Goal: Information Seeking & Learning: Check status

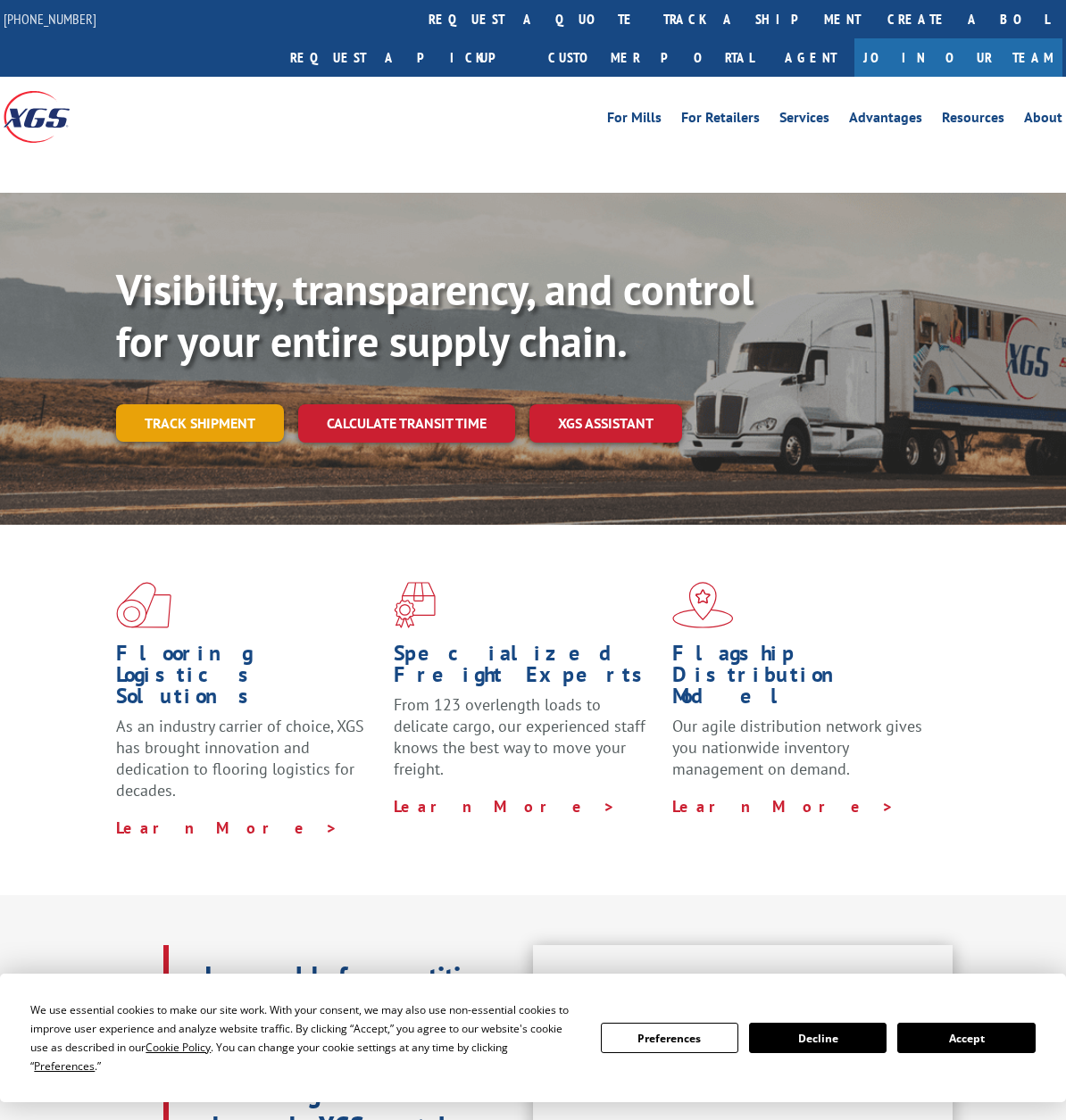
click at [220, 405] on link "Track shipment" at bounding box center [200, 423] width 168 height 38
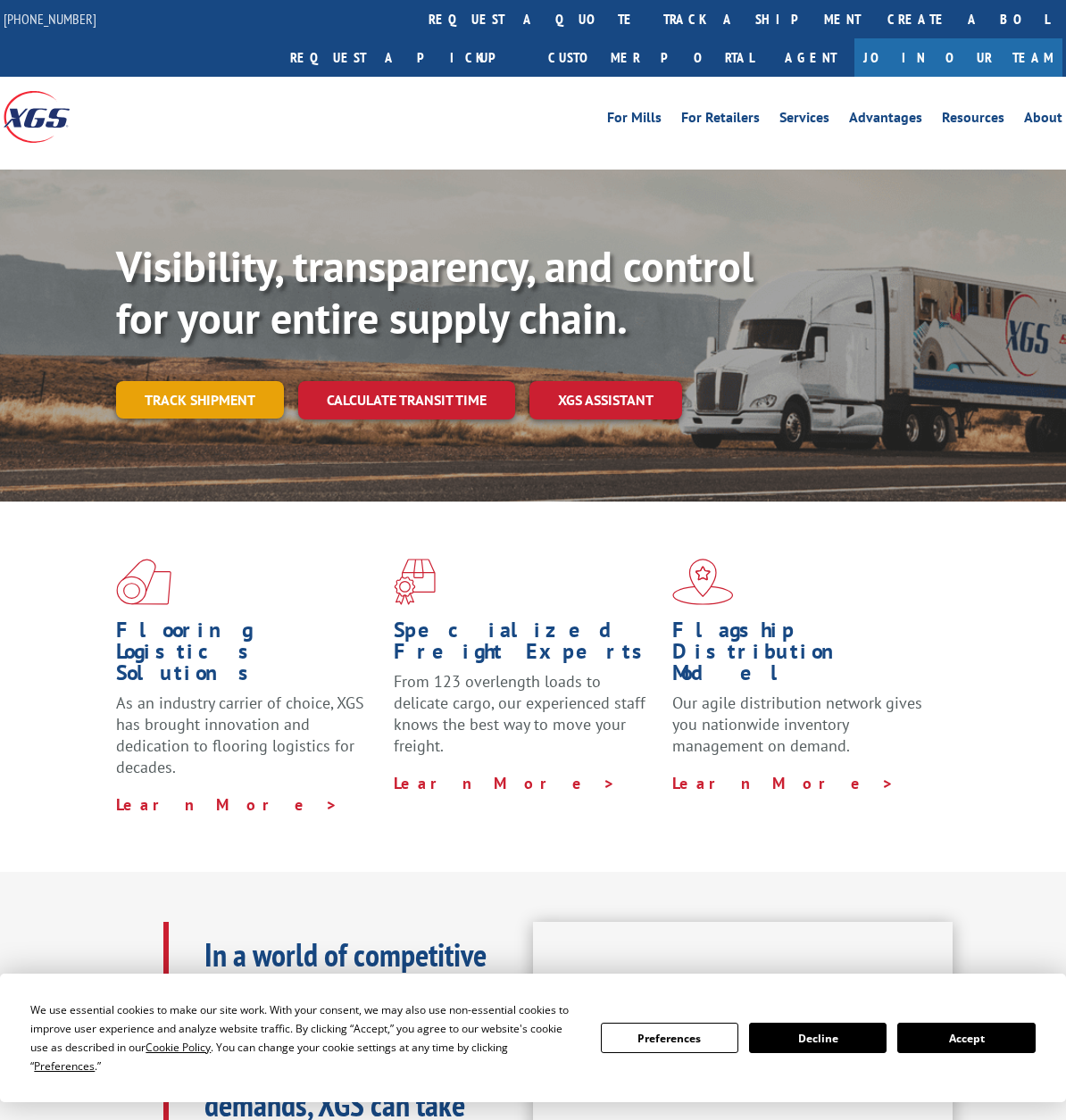
click at [240, 381] on link "Track shipment" at bounding box center [200, 400] width 168 height 38
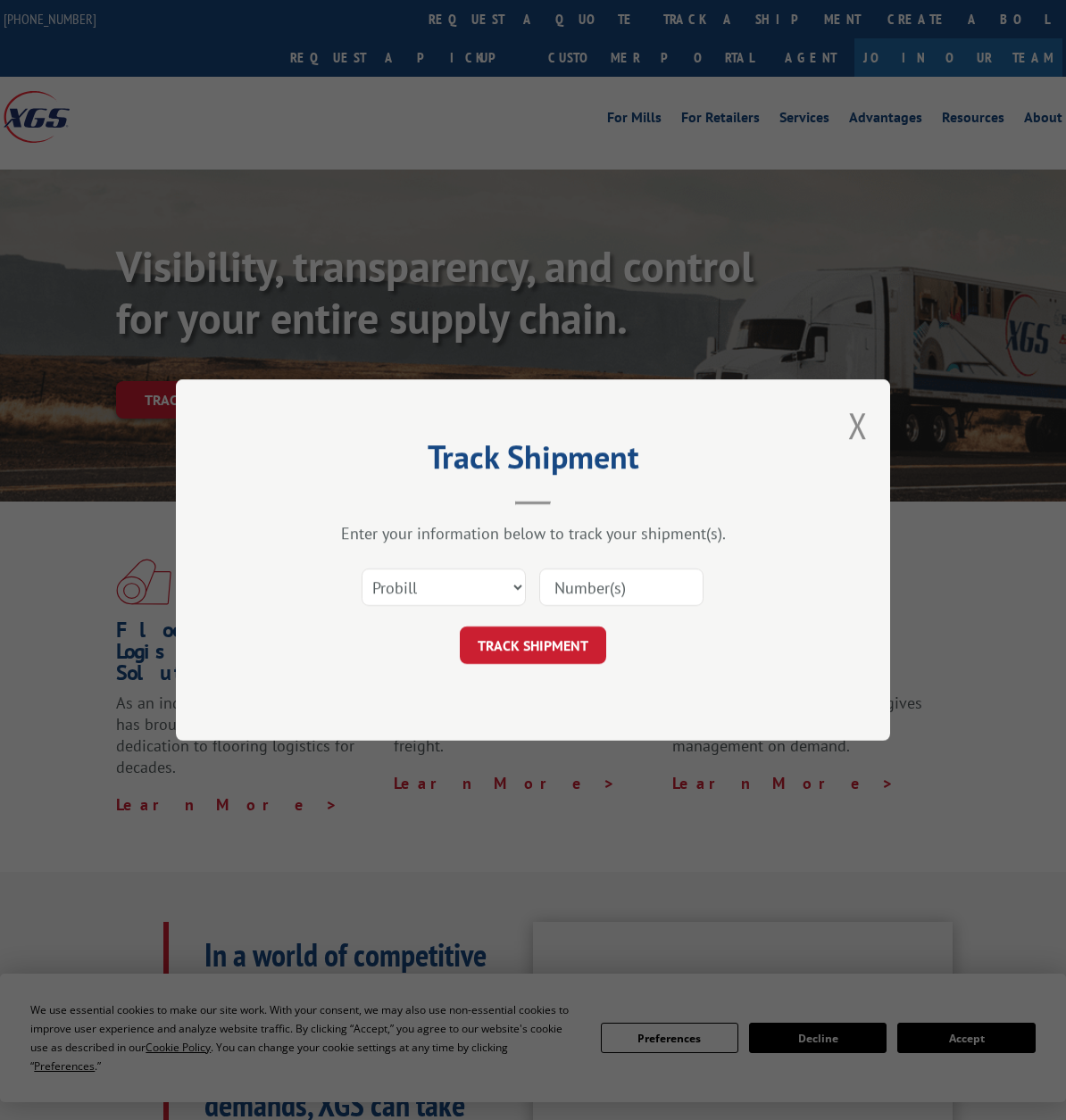
click at [642, 584] on input at bounding box center [621, 587] width 164 height 38
paste input "2843565"
type input "2843565"
click at [561, 647] on button "TRACK SHIPMENT" at bounding box center [533, 645] width 147 height 38
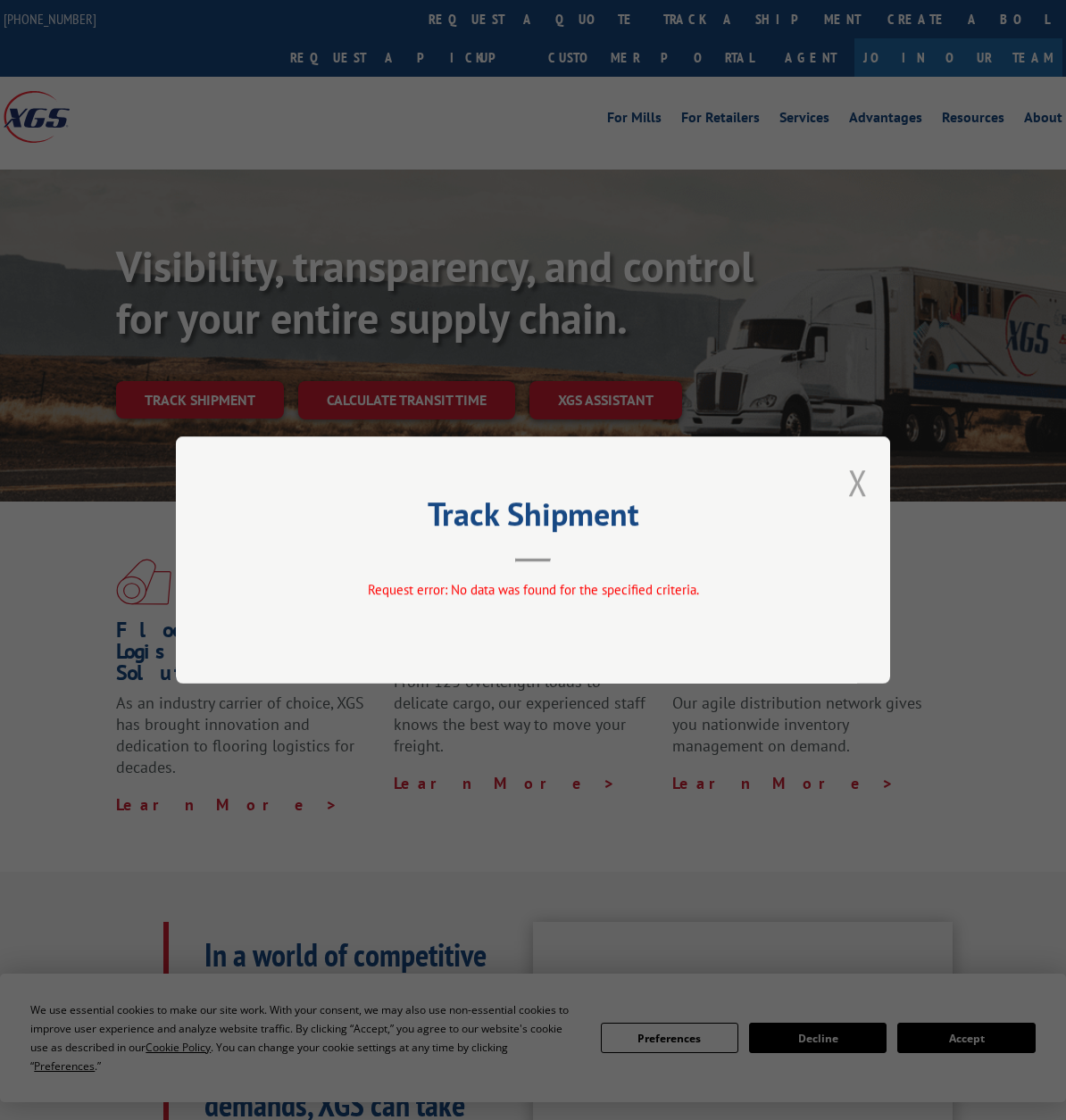
click at [848, 485] on button "Close modal" at bounding box center [857, 483] width 20 height 47
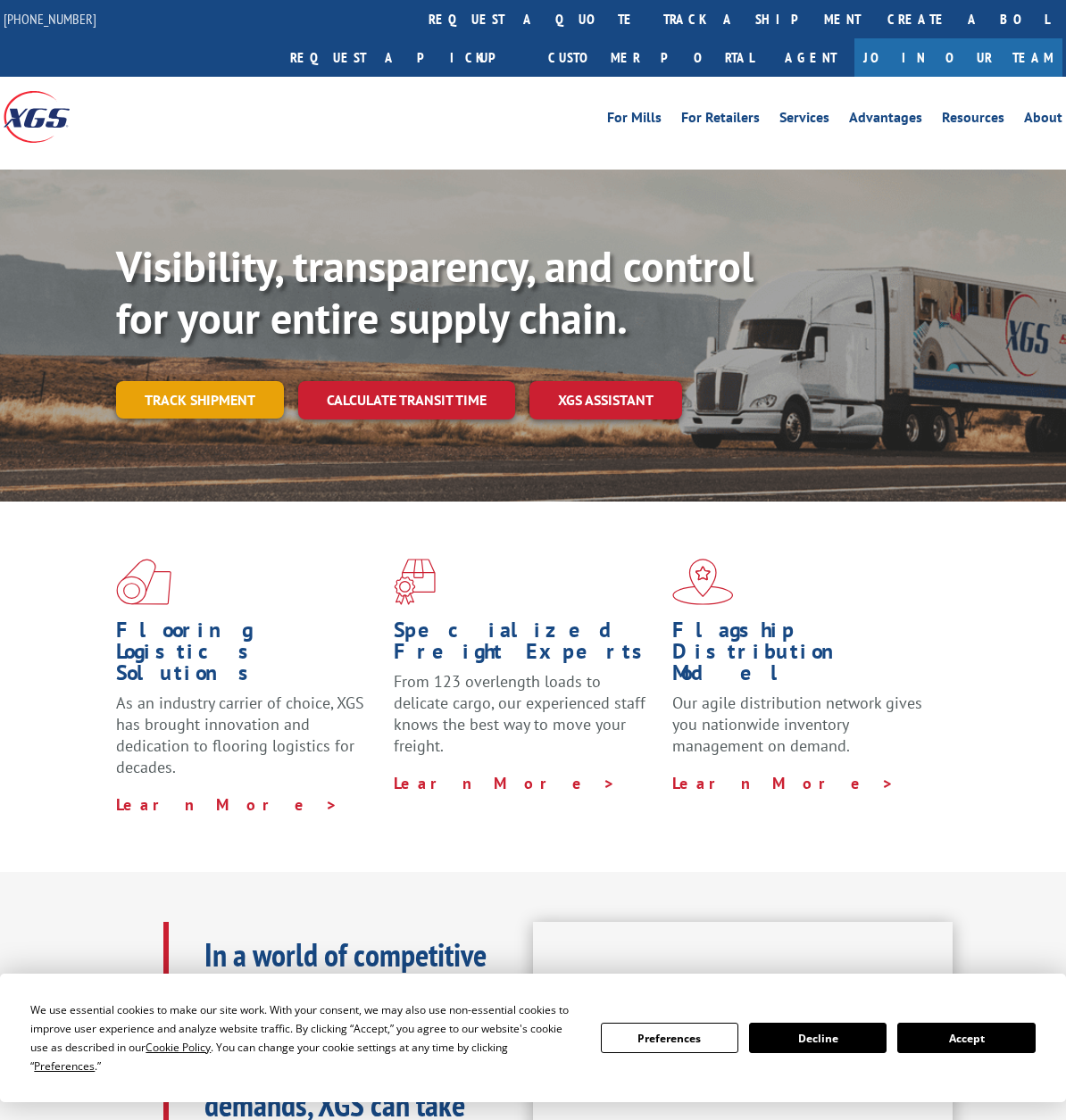
click at [239, 381] on link "Track shipment" at bounding box center [200, 400] width 168 height 38
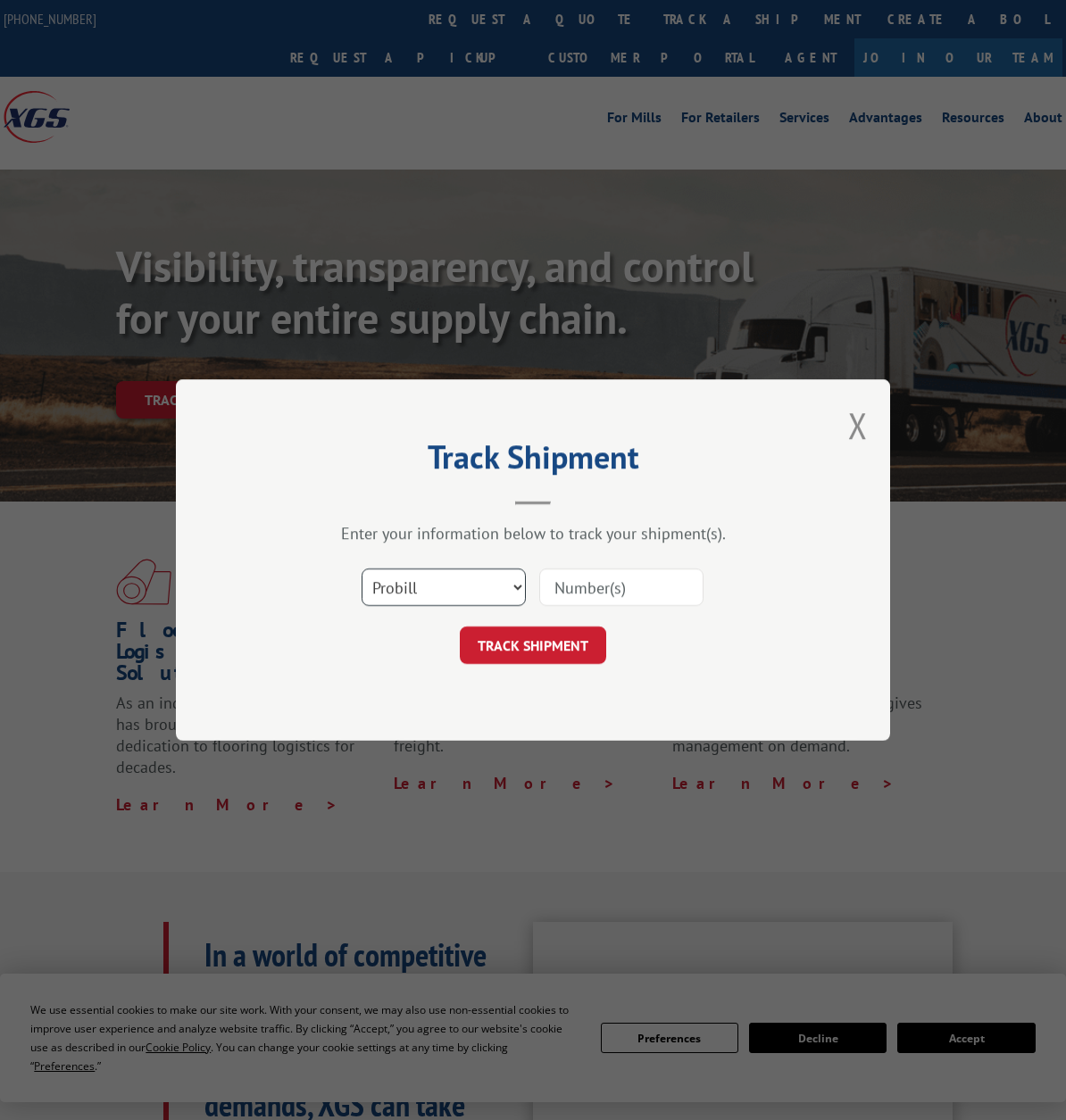
click at [448, 591] on select "Select category... Probill BOL PO" at bounding box center [443, 587] width 164 height 38
select select "bol"
click at [362, 568] on select "Select category... Probill BOL PO" at bounding box center [443, 587] width 164 height 38
click at [645, 588] on input at bounding box center [621, 587] width 164 height 38
paste input "2843565"
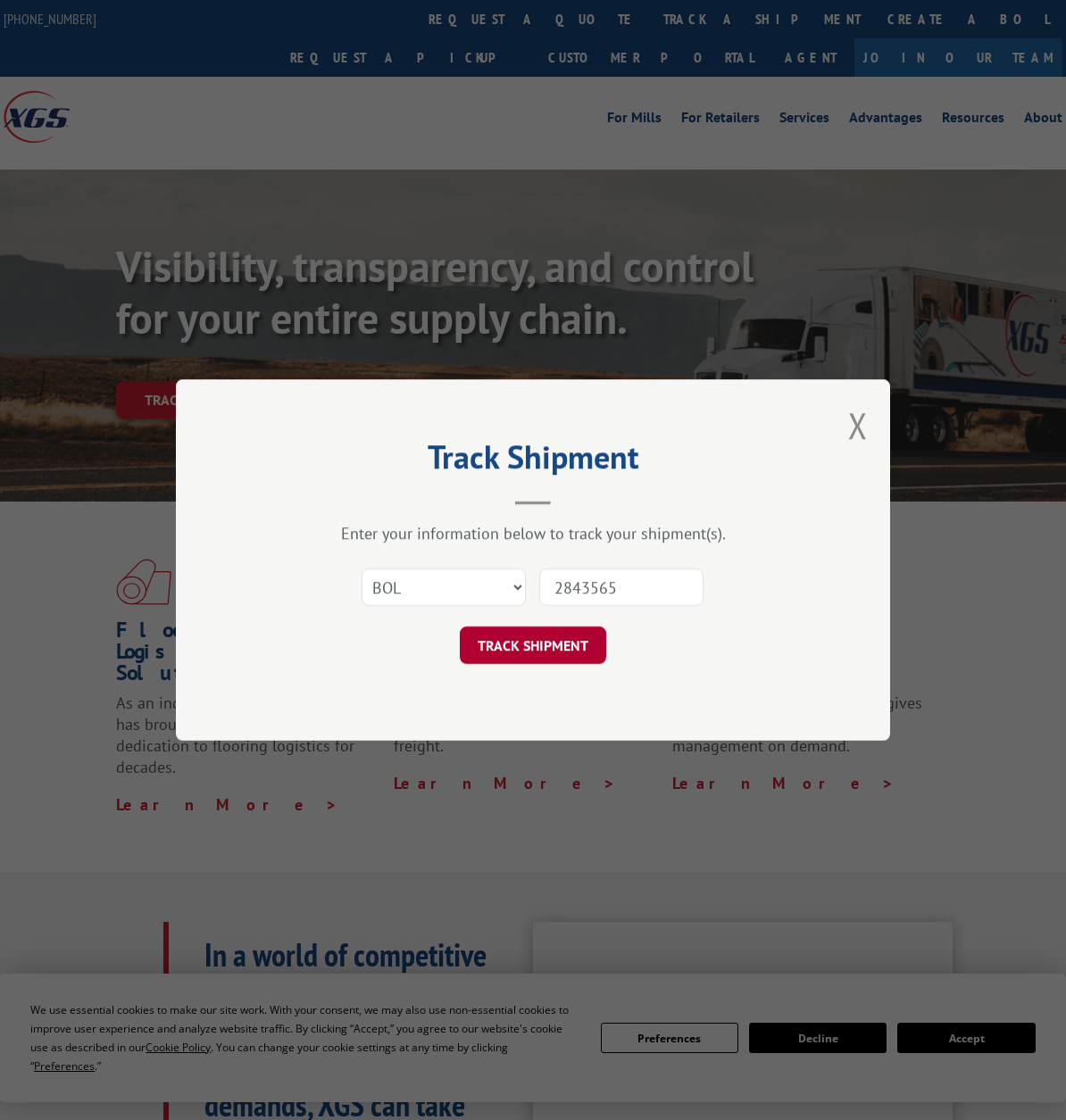
type input "2843565"
click at [567, 638] on button "TRACK SHIPMENT" at bounding box center [533, 645] width 147 height 38
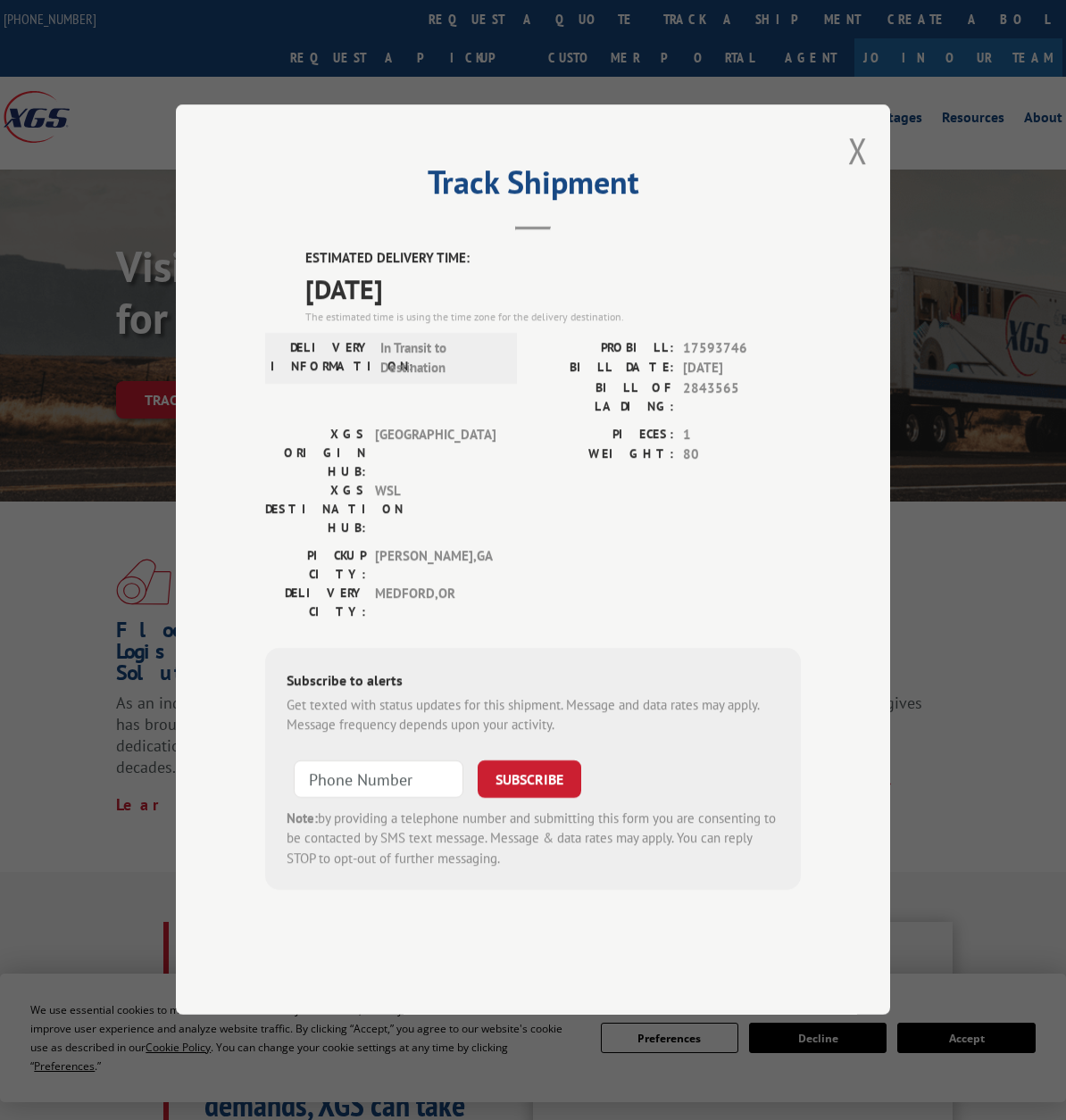
click at [560, 576] on div "ESTIMATED DELIVERY TIME: [DATE] The estimated time is using the time zone for t…" at bounding box center [533, 569] width 535 height 641
